Goal: Task Accomplishment & Management: Use online tool/utility

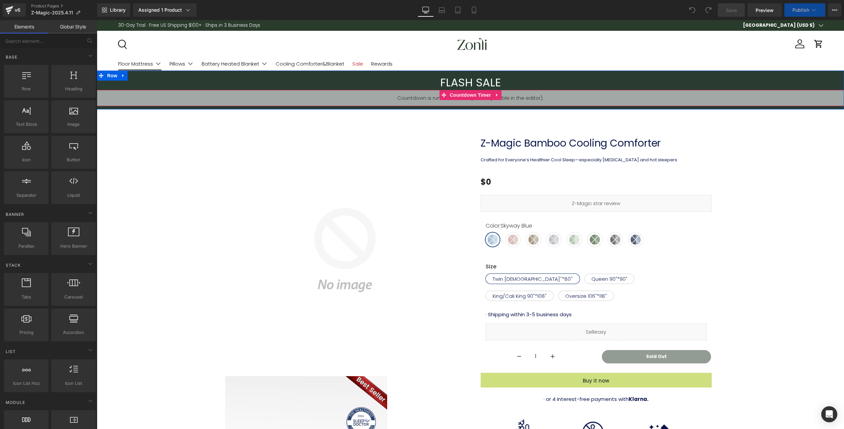
click at [462, 93] on span "Countdown Timer" at bounding box center [470, 95] width 45 height 10
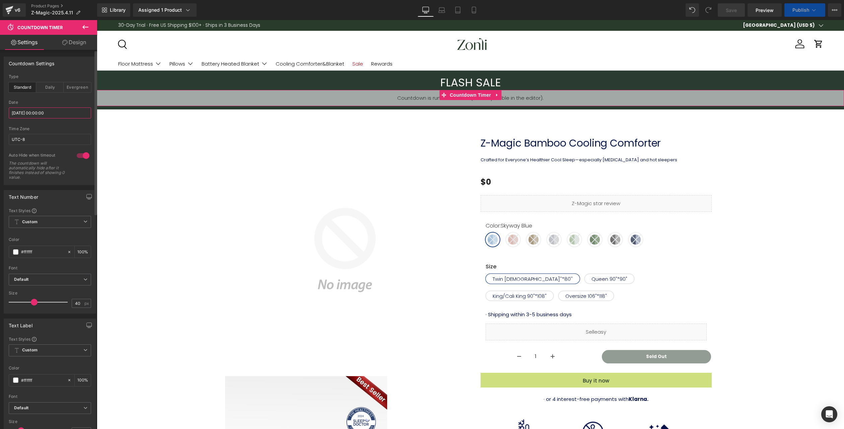
click at [38, 115] on input "[DATE] 00:00:00" at bounding box center [50, 112] width 82 height 11
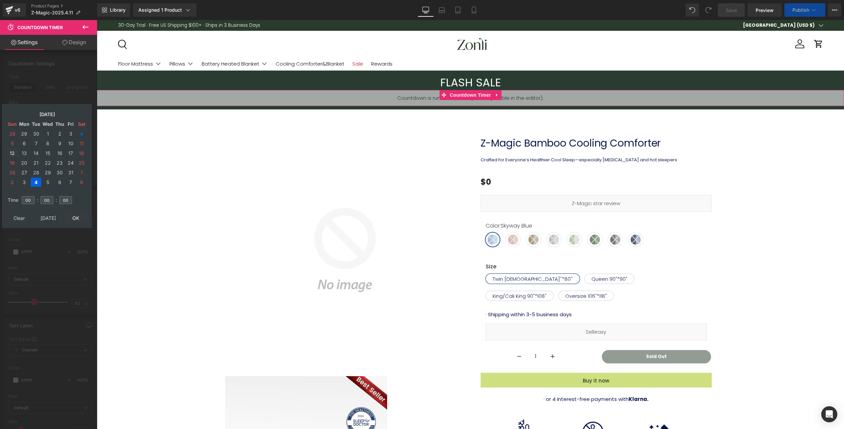
click at [12, 144] on td "5" at bounding box center [12, 143] width 11 height 9
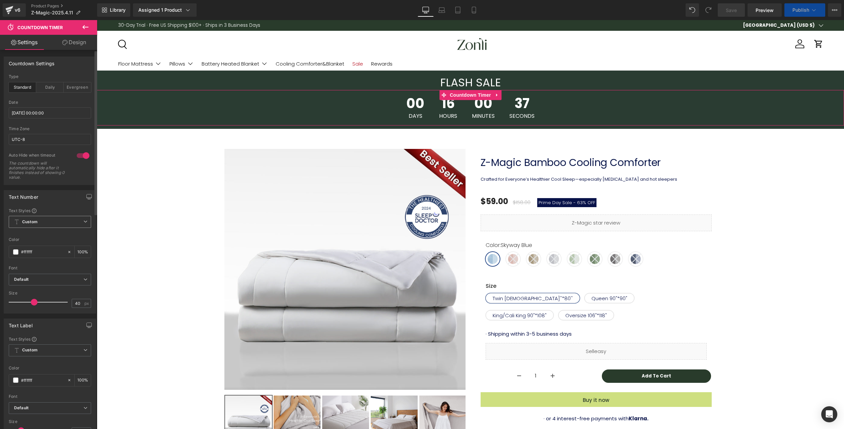
click at [78, 218] on span "Custom Setup Global Style" at bounding box center [50, 222] width 82 height 12
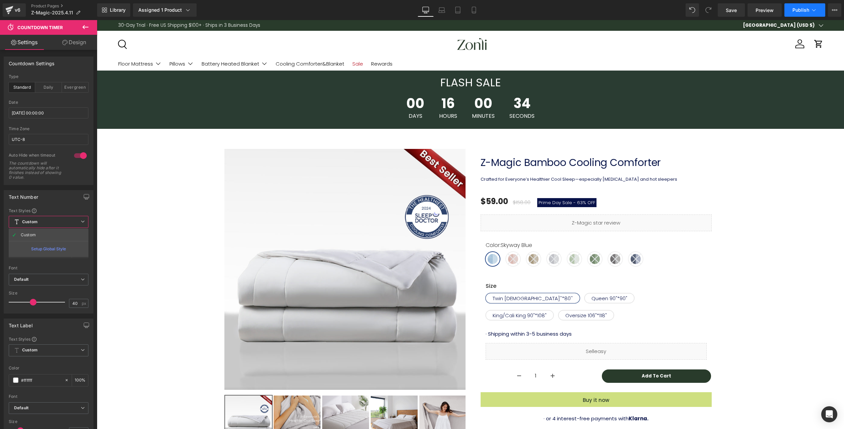
click at [808, 9] on span "Publish" at bounding box center [800, 9] width 17 height 5
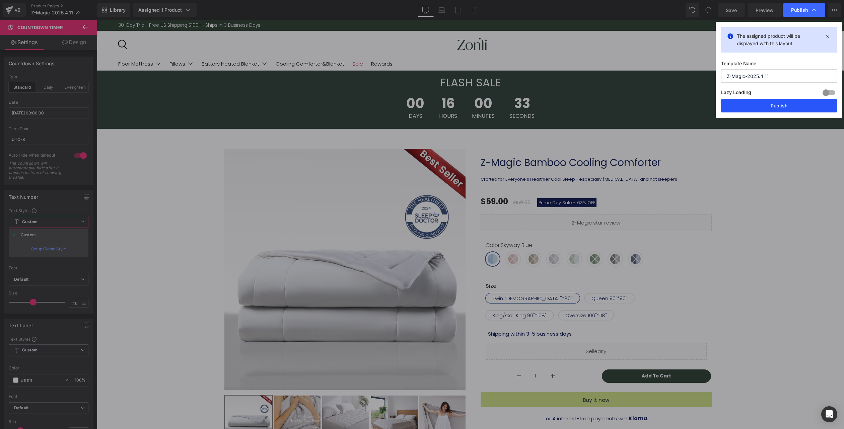
drag, startPoint x: 782, startPoint y: 104, endPoint x: 282, endPoint y: 26, distance: 506.0
click at [782, 104] on button "Publish" at bounding box center [779, 105] width 116 height 13
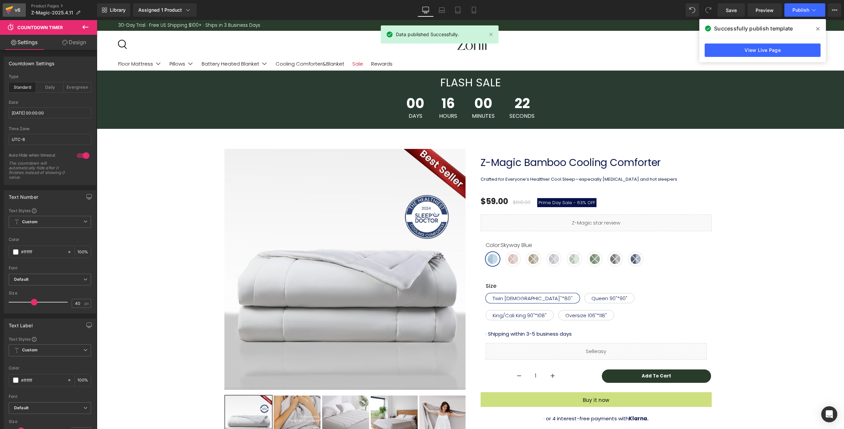
click at [12, 11] on icon at bounding box center [9, 10] width 8 height 17
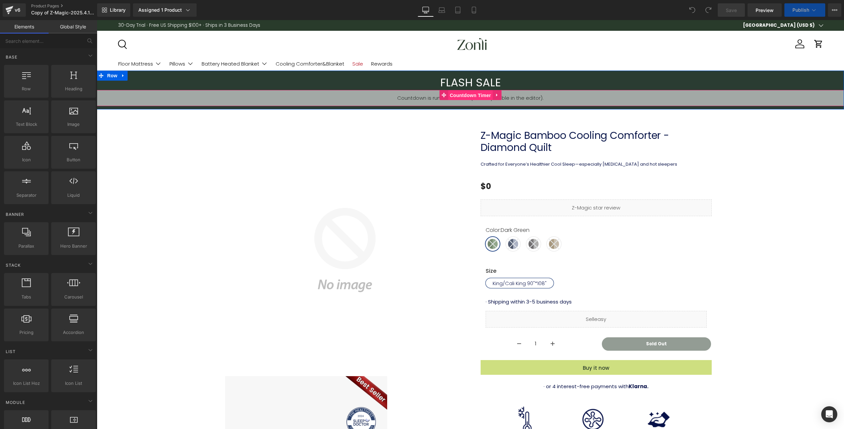
click at [474, 93] on span "Countdown Timer" at bounding box center [470, 95] width 45 height 10
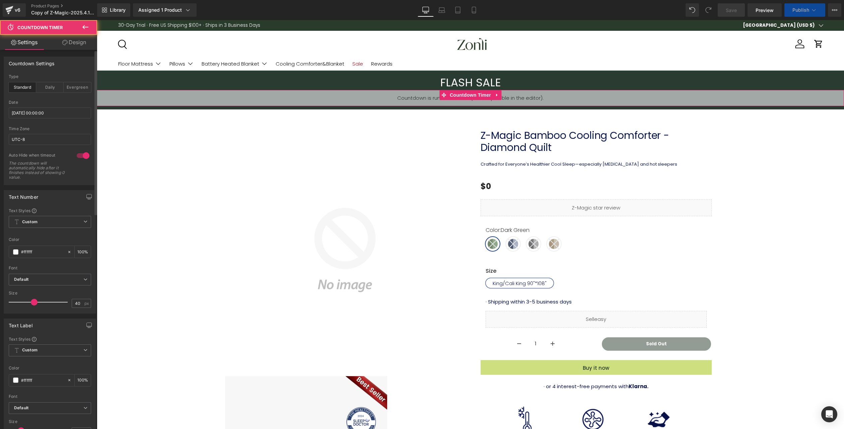
click at [44, 119] on div "Date 2025/10/04 00:00:00" at bounding box center [50, 113] width 82 height 26
click at [45, 116] on input "[DATE] 00:00:00" at bounding box center [50, 112] width 82 height 11
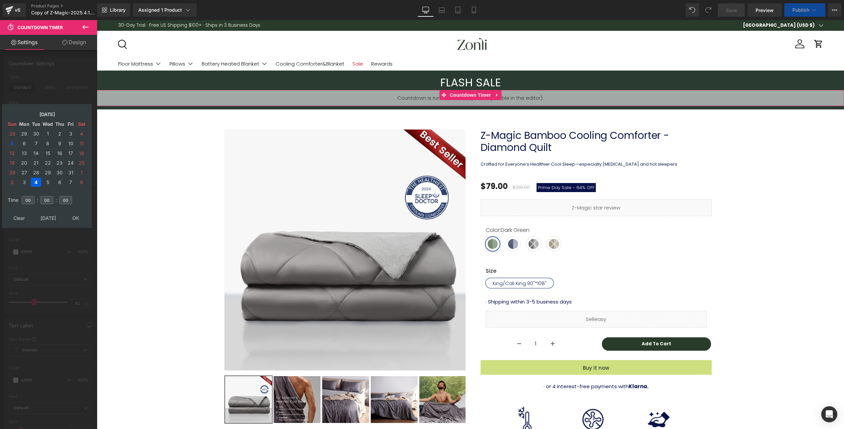
drag, startPoint x: 13, startPoint y: 144, endPoint x: 53, endPoint y: 171, distance: 48.3
click at [13, 144] on td "5" at bounding box center [12, 143] width 11 height 9
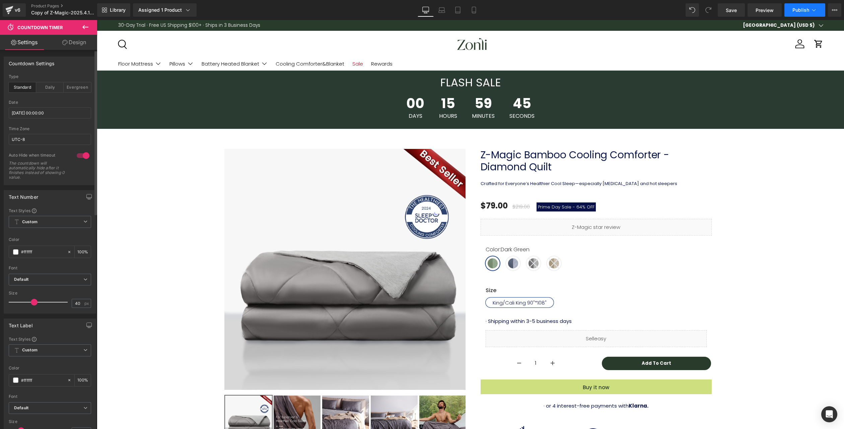
click at [800, 12] on span "Publish" at bounding box center [800, 9] width 17 height 5
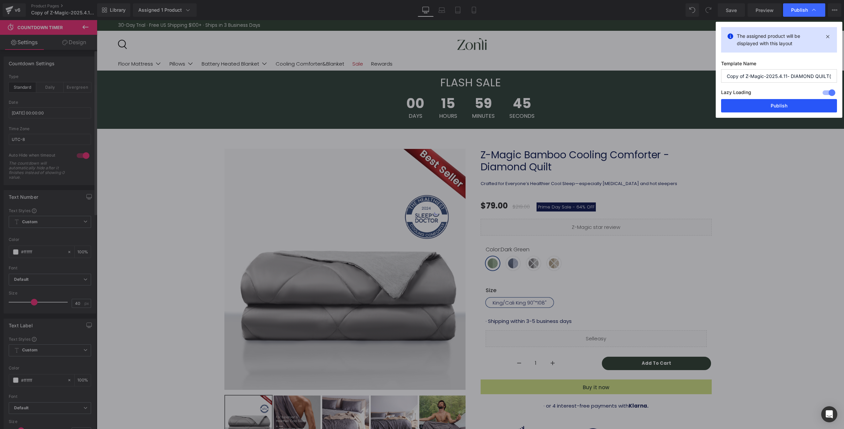
click at [795, 110] on button "Publish" at bounding box center [779, 105] width 116 height 13
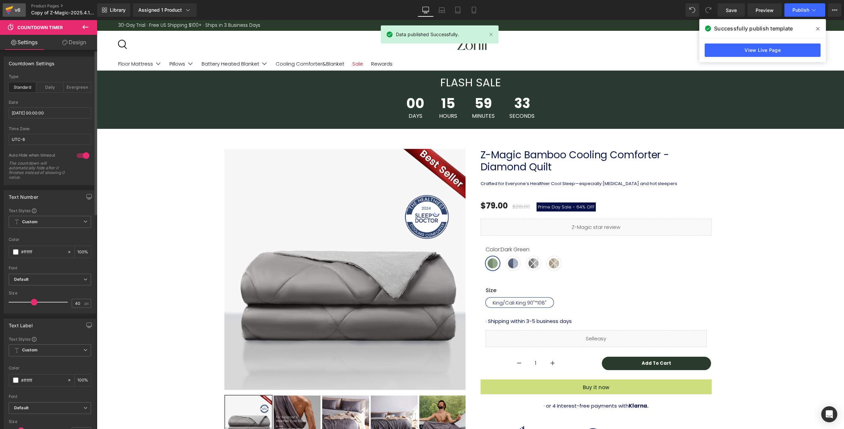
click at [11, 12] on icon at bounding box center [9, 10] width 8 height 17
